Goal: Transaction & Acquisition: Purchase product/service

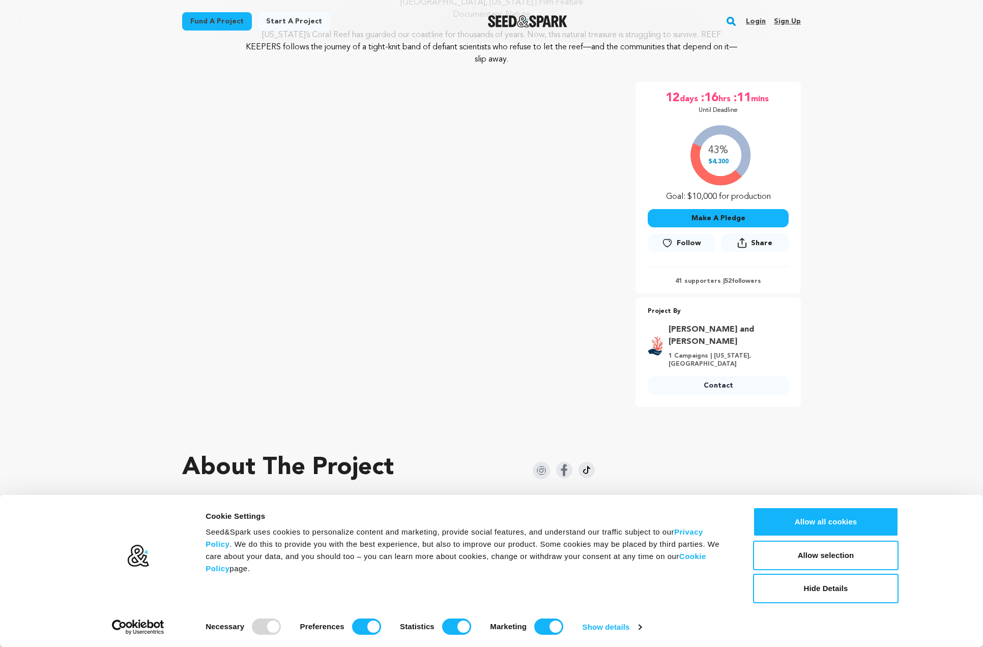
scroll to position [176, 0]
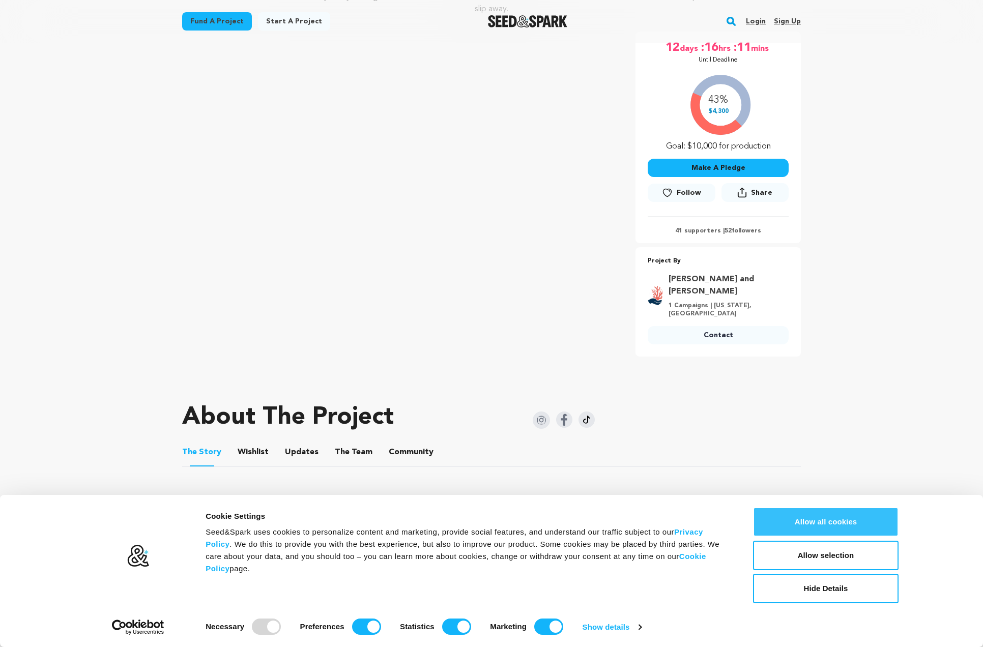
click at [827, 516] on button "Allow all cookies" at bounding box center [826, 522] width 146 height 30
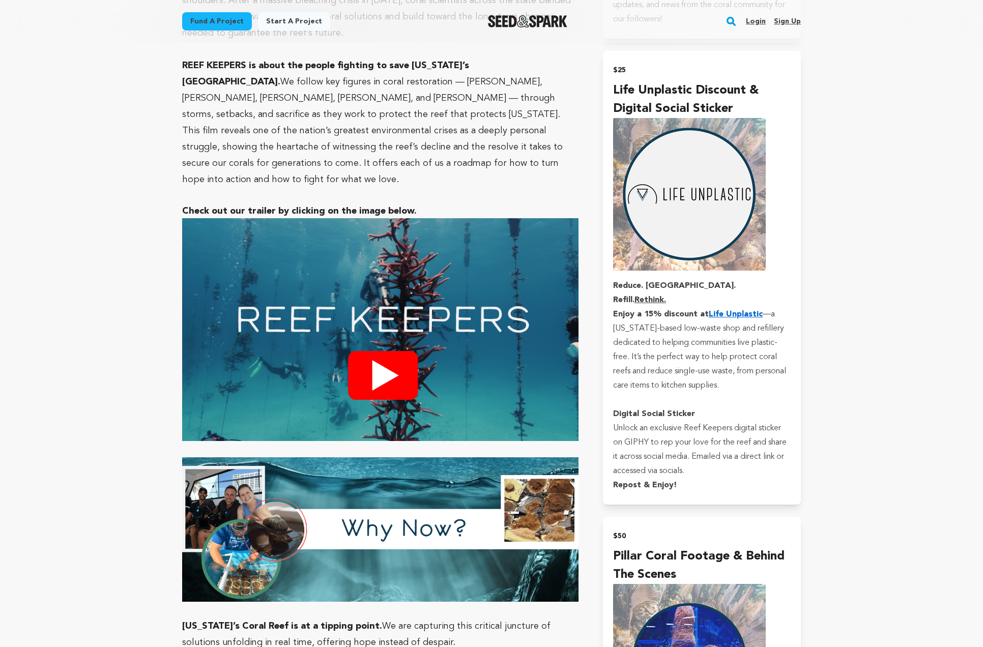
scroll to position [1135, 0]
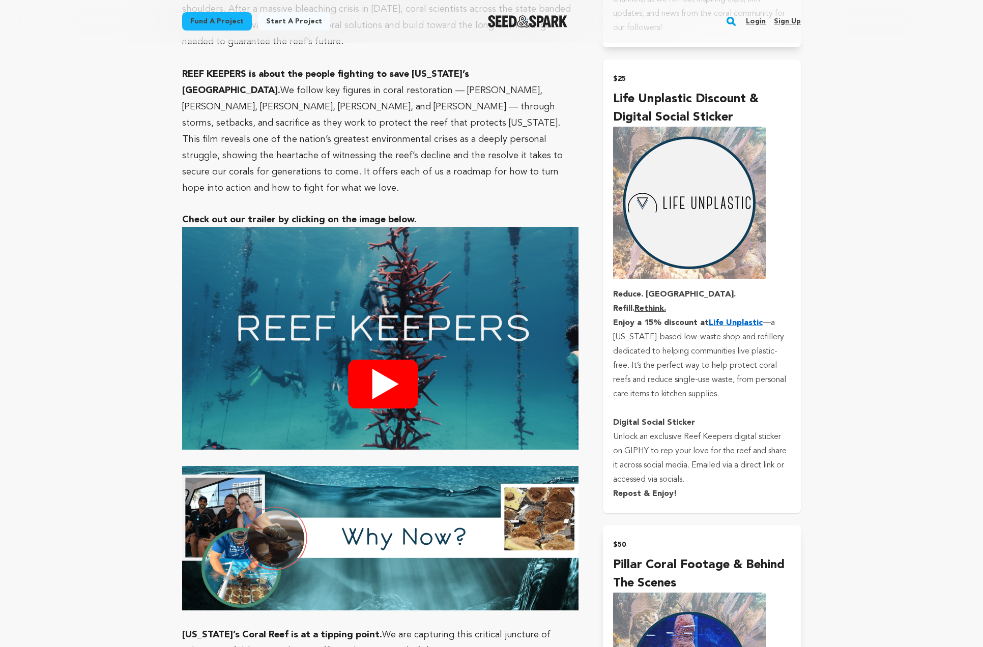
click at [659, 171] on img "submit" at bounding box center [689, 203] width 153 height 153
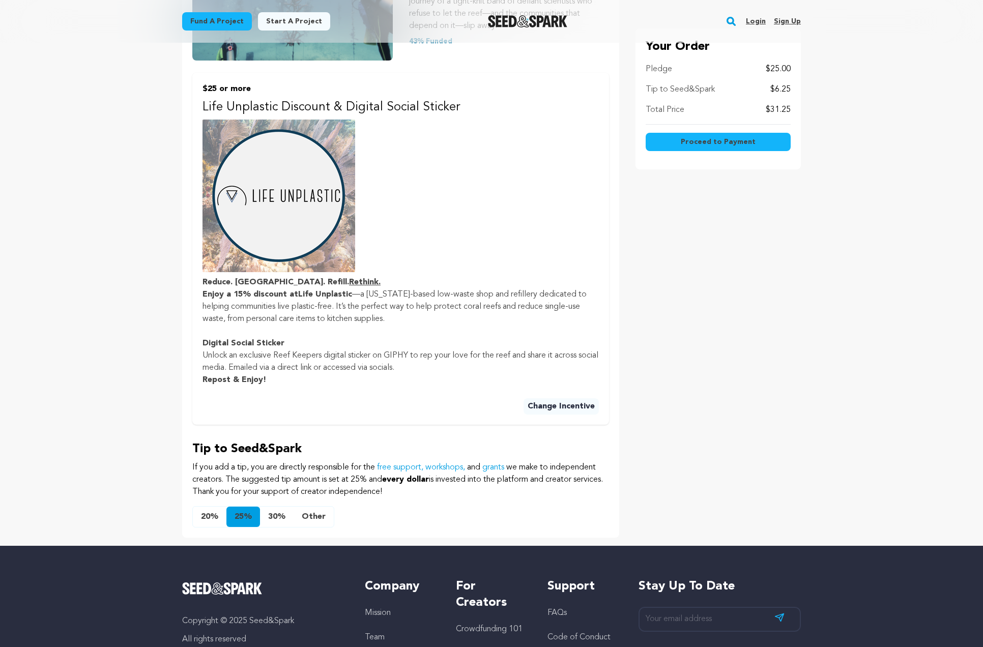
scroll to position [284, 0]
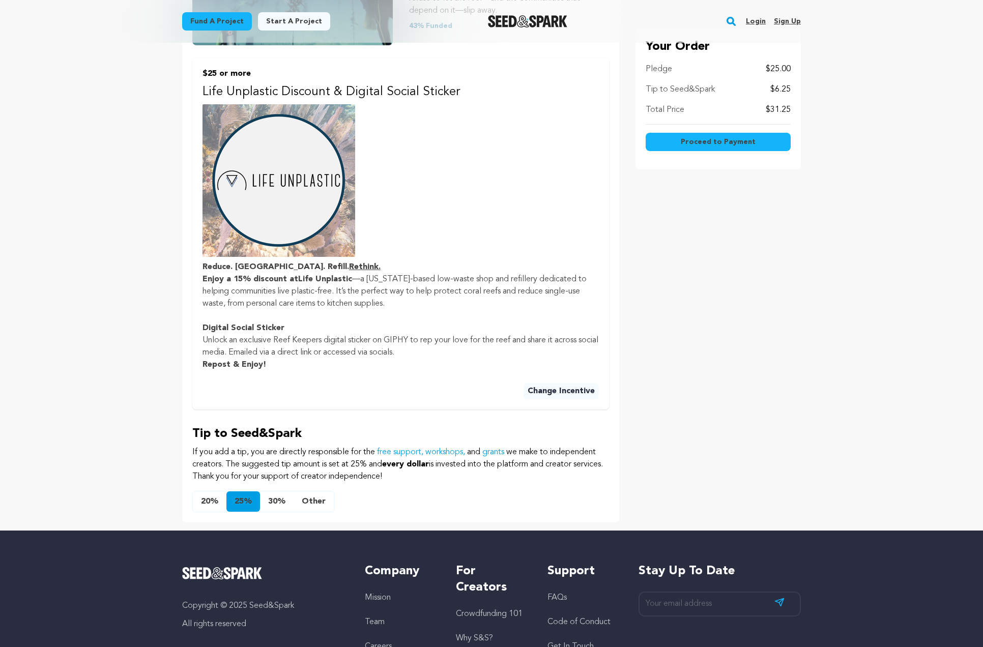
click at [308, 501] on button "Other" at bounding box center [314, 501] width 40 height 20
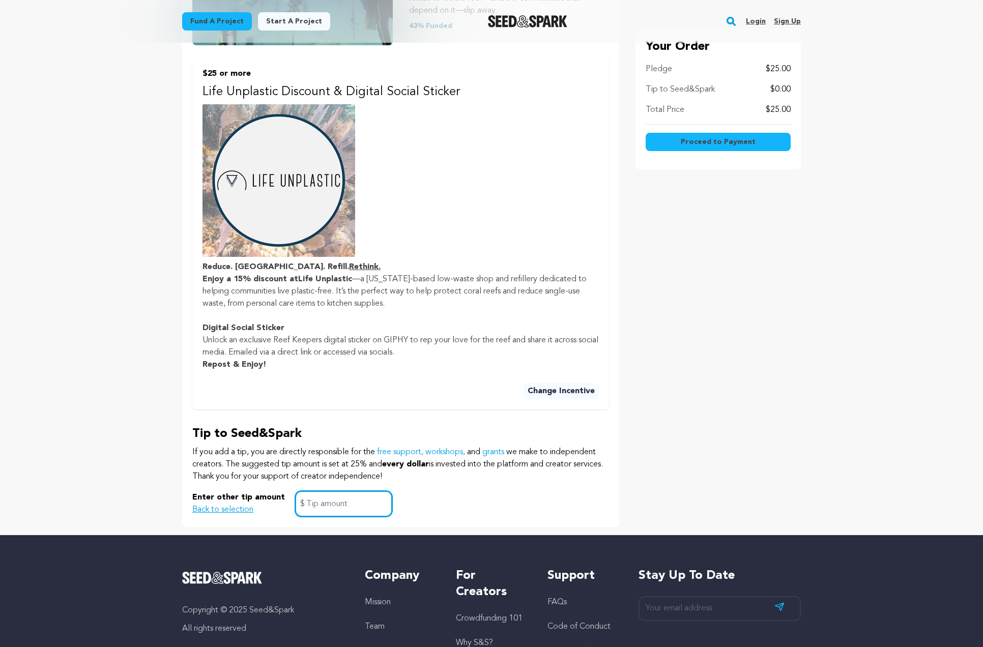
click at [315, 501] on input "text" at bounding box center [343, 504] width 97 height 26
type input "2.00"
click at [423, 496] on div "Enter other tip amount Back to selection 2.00 $" at bounding box center [400, 504] width 417 height 26
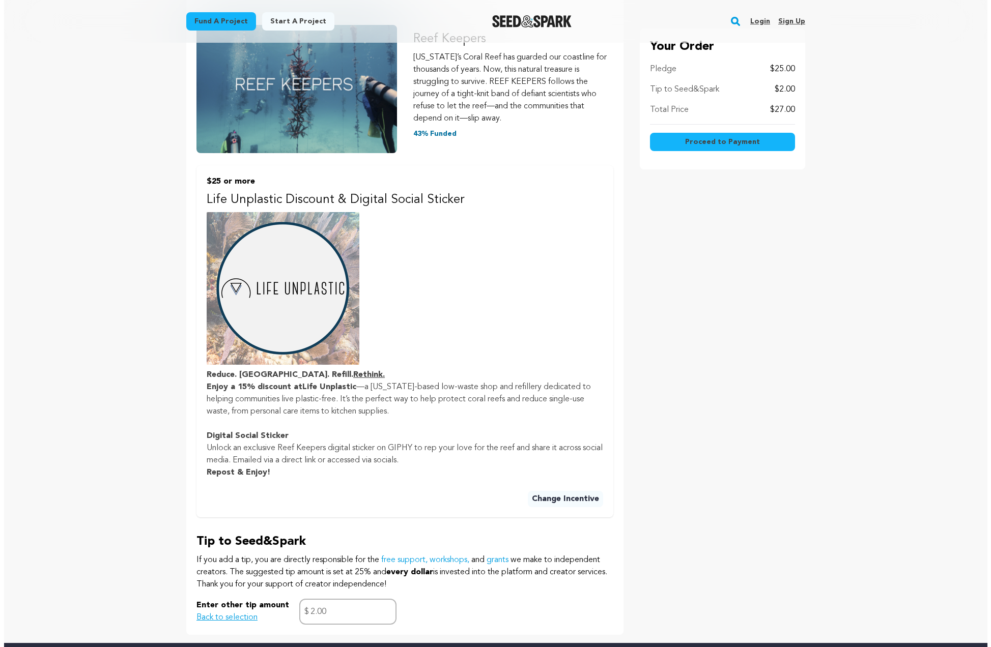
scroll to position [171, 0]
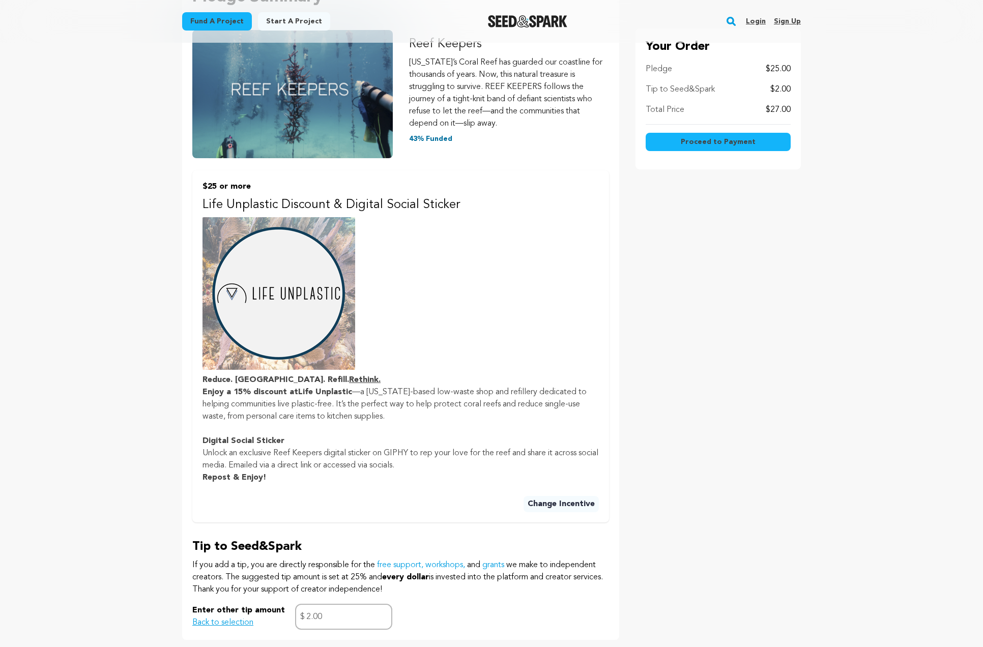
click at [716, 144] on span "Proceed to Payment" at bounding box center [718, 142] width 75 height 10
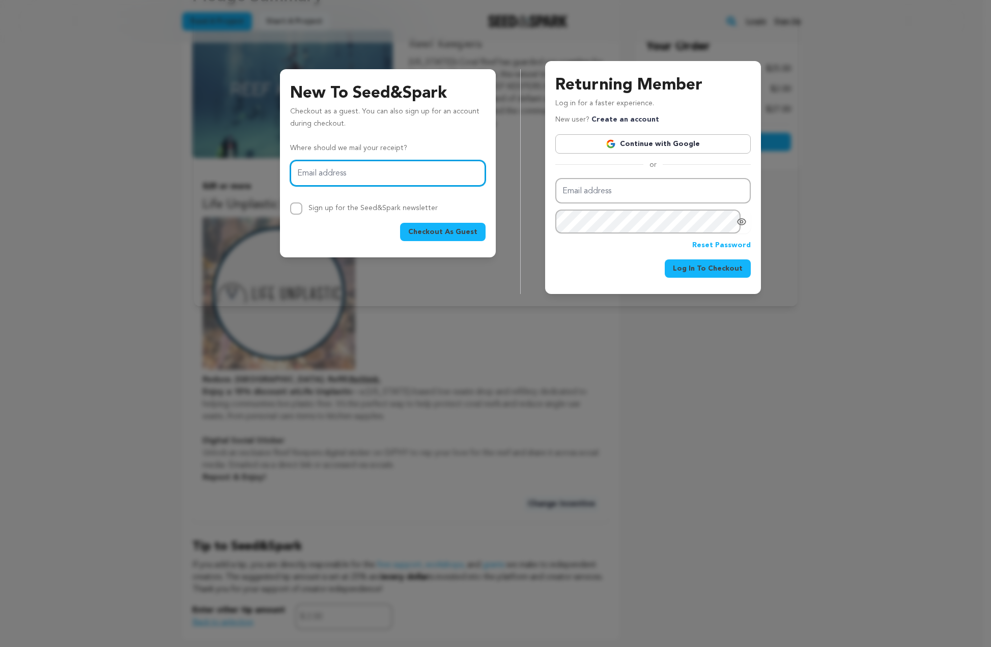
click at [364, 175] on input "Email address" at bounding box center [387, 173] width 195 height 26
type input "houston.wells@gmail.com"
click at [425, 233] on span "Checkout As Guest" at bounding box center [442, 232] width 69 height 10
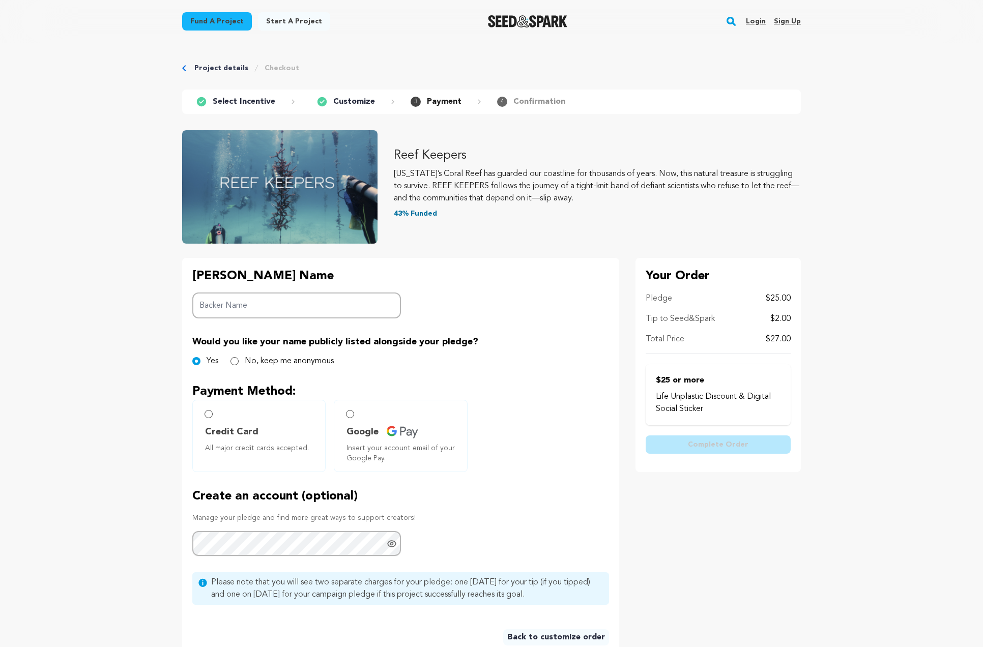
click at [285, 302] on input "Backer Name" at bounding box center [296, 306] width 209 height 26
type input "Houston Wells"
click at [235, 361] on input "No, keep me anonymous" at bounding box center [234, 361] width 8 height 8
radio input "true"
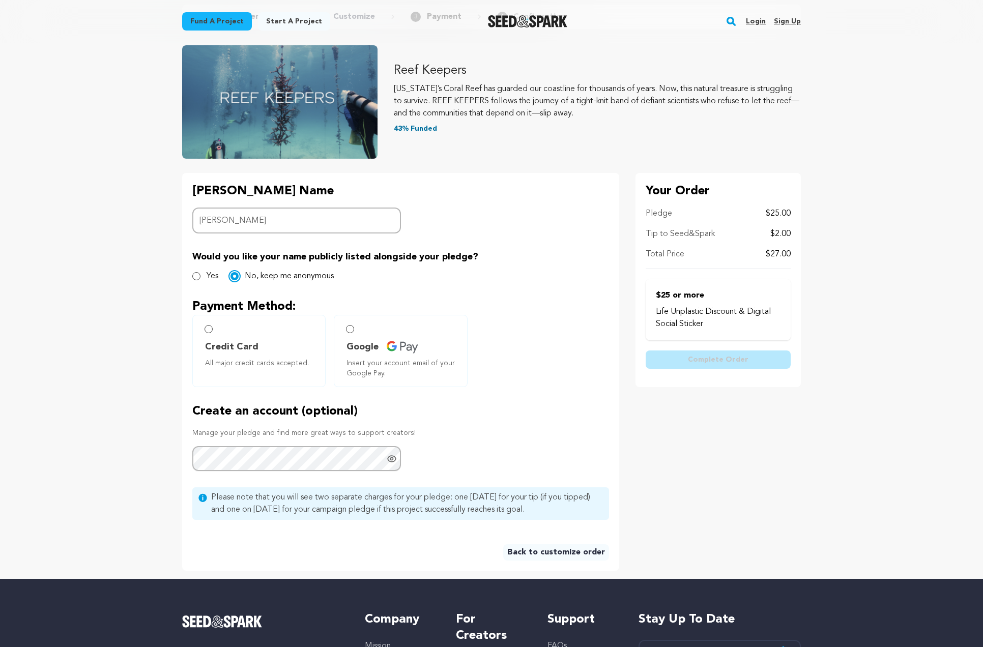
scroll to position [111, 0]
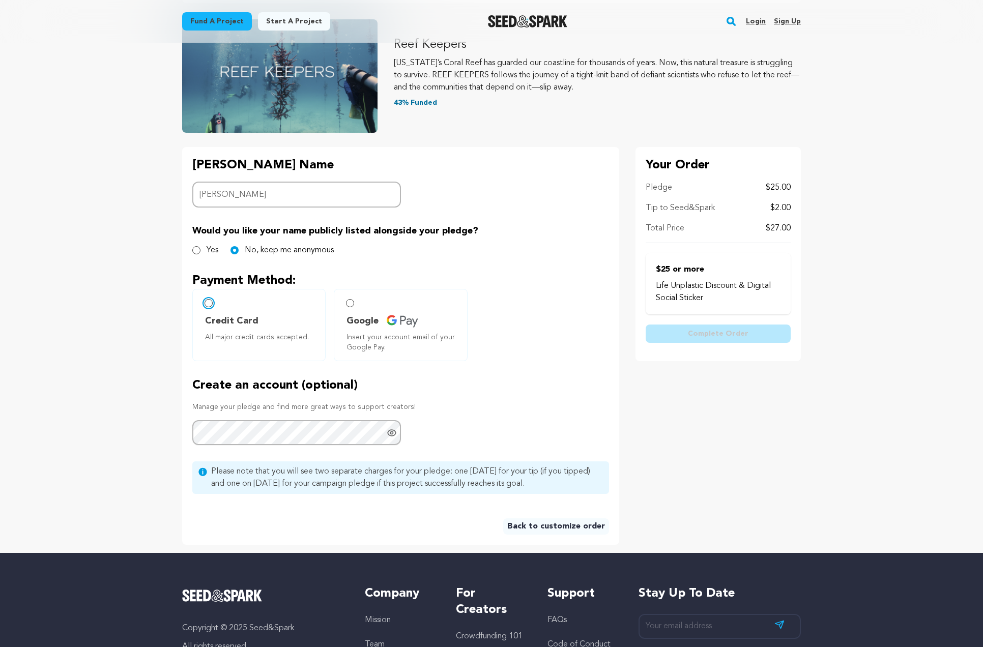
click at [211, 303] on input "Credit Card All major credit cards accepted." at bounding box center [209, 303] width 8 height 8
radio input "false"
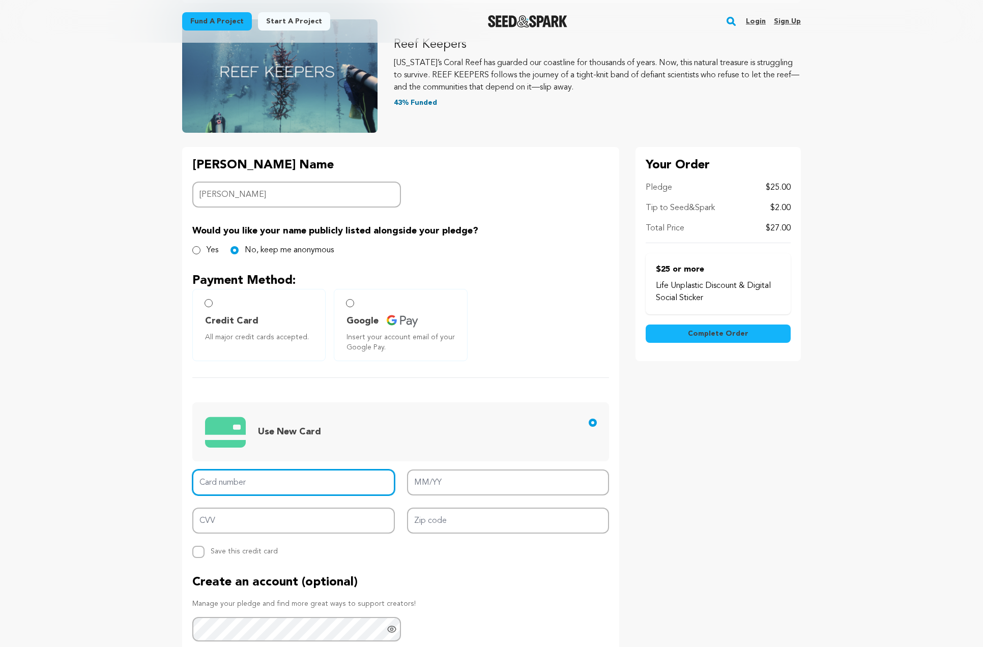
click at [279, 480] on input "Card number" at bounding box center [293, 483] width 203 height 26
type input "4270 8290 4332 1204"
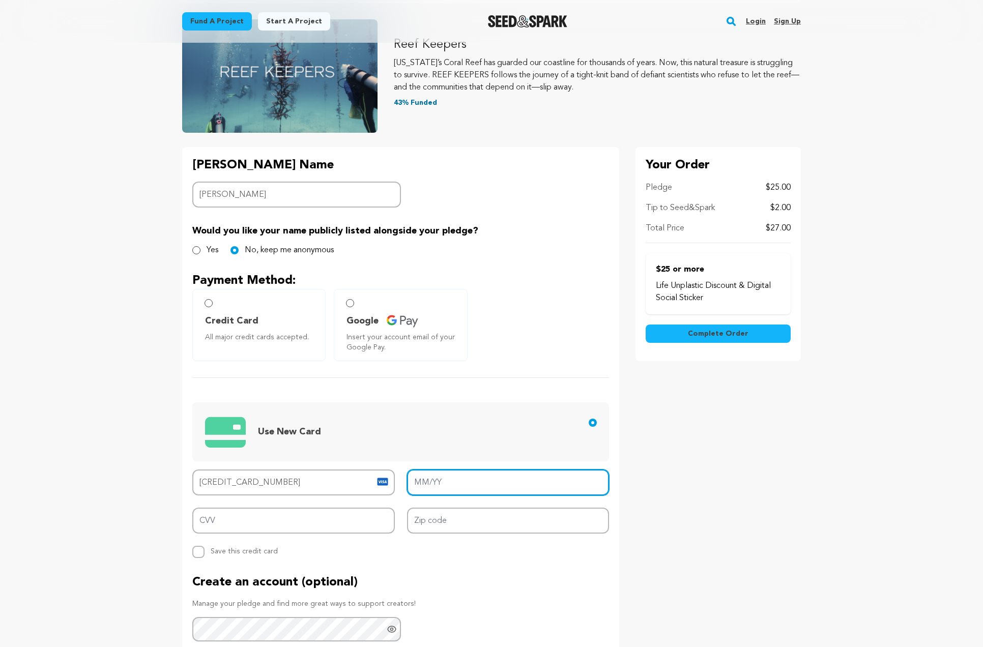
click at [493, 485] on input "MM/YY" at bounding box center [508, 483] width 203 height 26
type input "12/26"
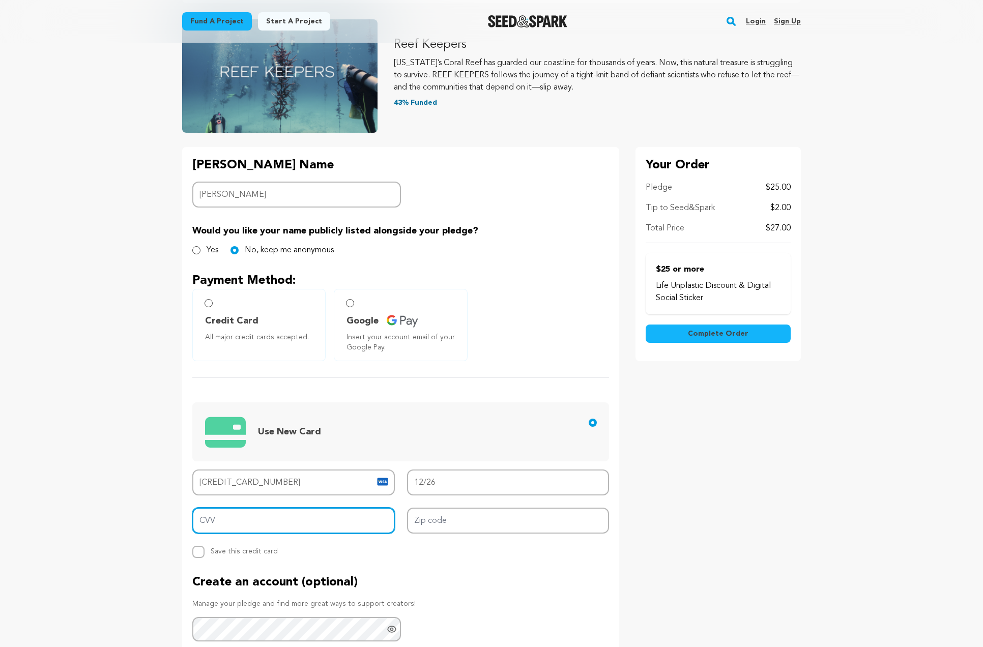
click at [278, 518] on input "CVV" at bounding box center [293, 521] width 203 height 26
type input "648"
click at [467, 519] on input "Zip code" at bounding box center [508, 521] width 203 height 26
type input "32653"
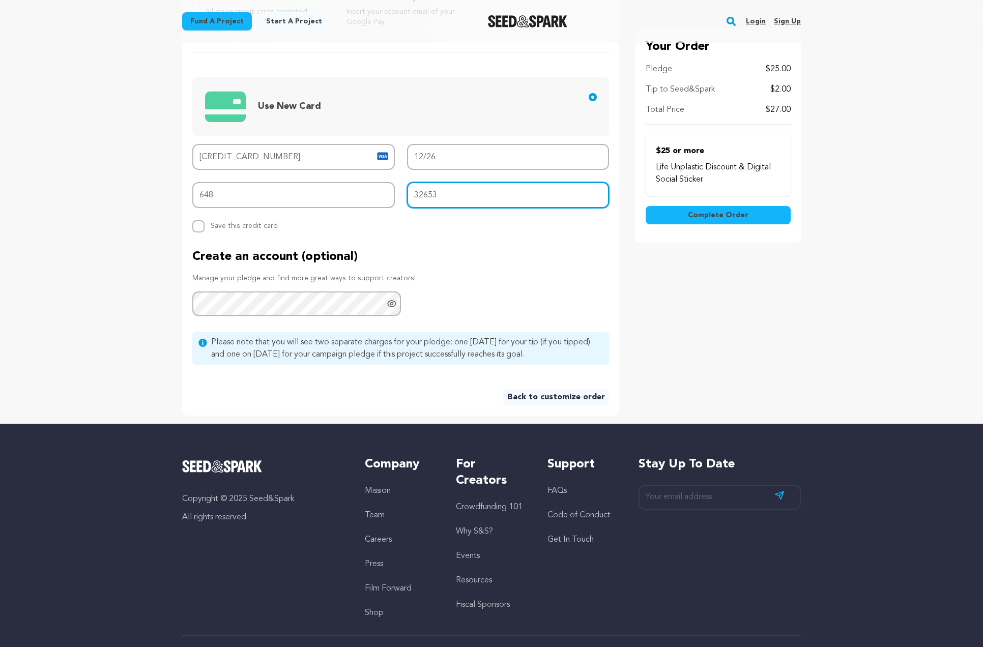
scroll to position [437, 0]
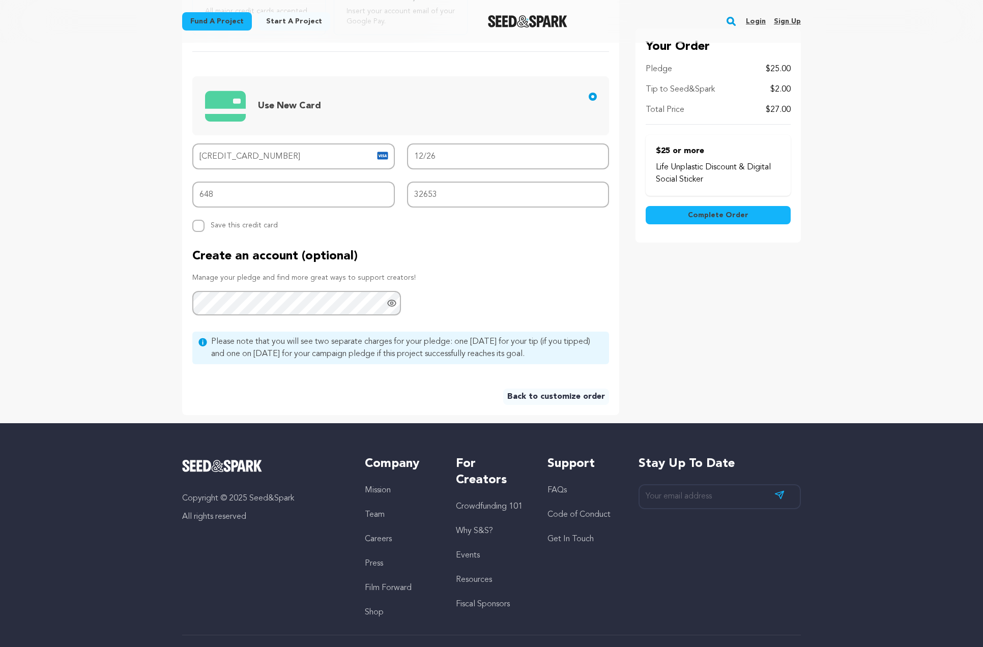
click at [703, 217] on span "Complete Order" at bounding box center [718, 215] width 61 height 10
